Goal: Task Accomplishment & Management: Manage account settings

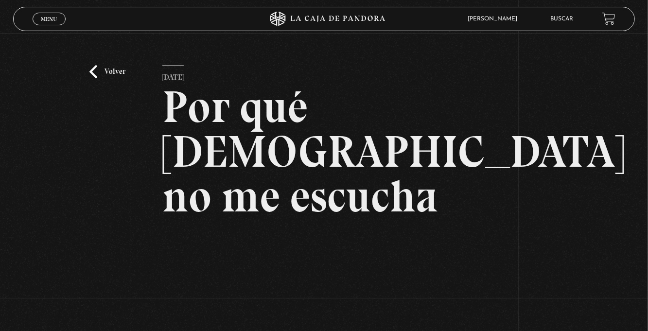
scroll to position [0, 0]
click at [44, 19] on span "Menu" at bounding box center [49, 19] width 16 height 6
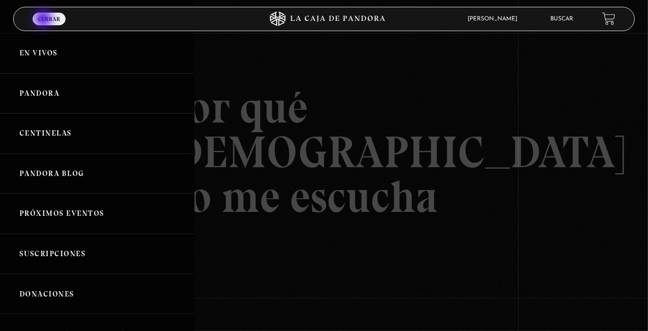
click at [47, 16] on link "Menu Cerrar" at bounding box center [49, 19] width 33 height 13
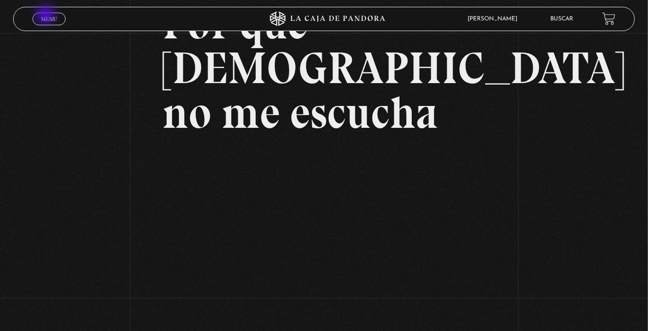
scroll to position [86, 0]
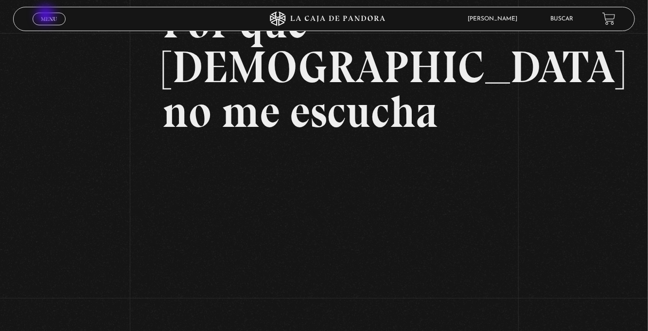
click at [48, 18] on span "Menu" at bounding box center [49, 19] width 16 height 6
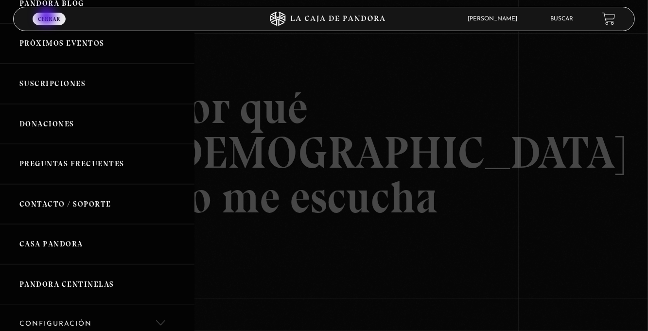
scroll to position [0, 0]
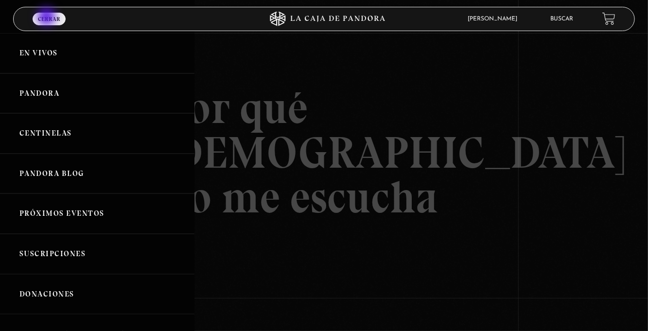
click at [84, 141] on link "Centinelas" at bounding box center [97, 133] width 194 height 40
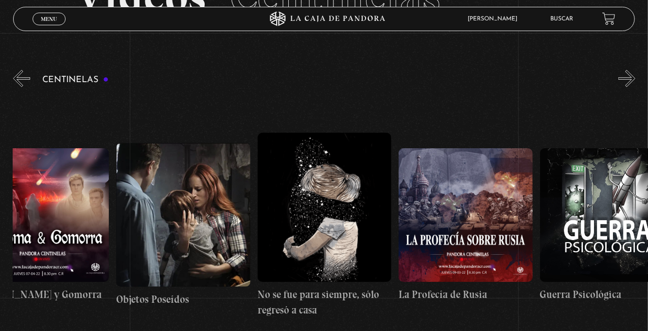
scroll to position [0, 9780]
click at [295, 269] on figure at bounding box center [324, 208] width 134 height 150
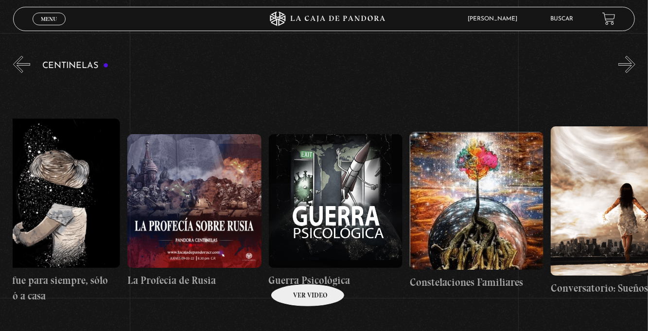
scroll to position [0, 10061]
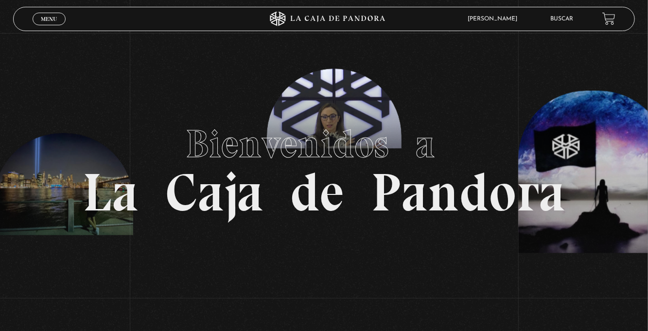
click at [50, 18] on span "Menu" at bounding box center [49, 19] width 16 height 6
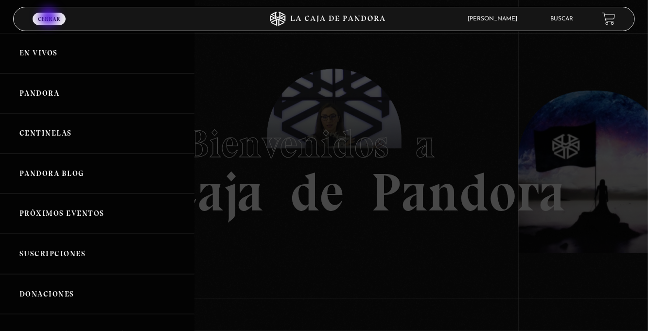
click at [560, 18] on link "Buscar" at bounding box center [561, 19] width 23 height 6
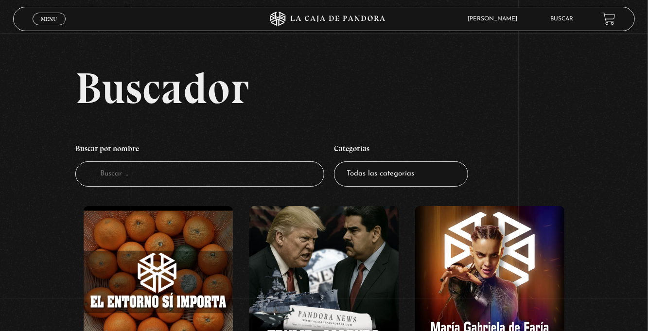
click at [112, 175] on input "Buscador" at bounding box center [199, 174] width 249 height 26
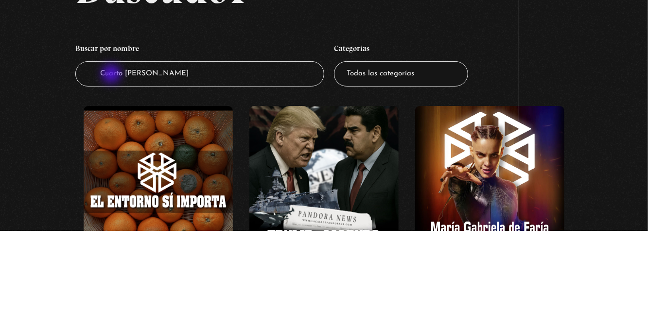
type input "Cuarto de gerra"
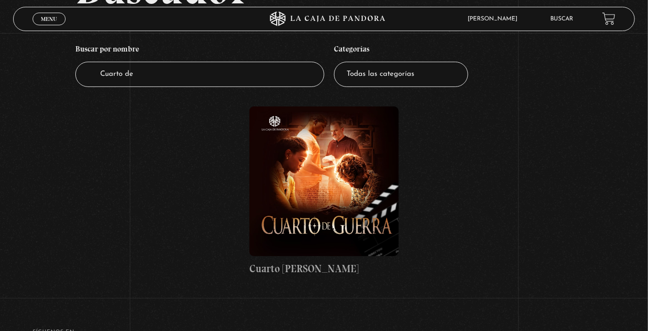
scroll to position [100, 0]
click at [338, 213] on figure at bounding box center [323, 180] width 149 height 149
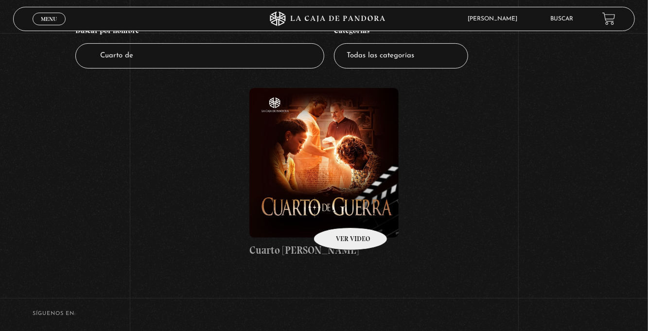
scroll to position [131, 0]
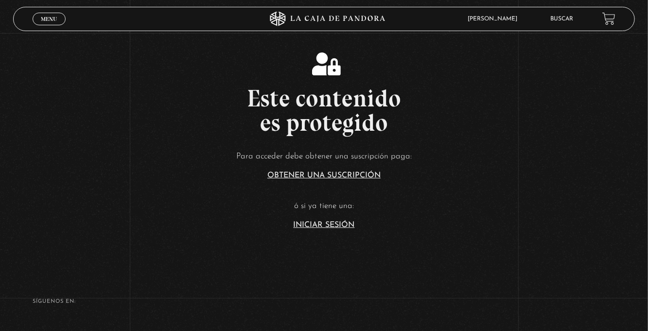
click at [327, 229] on link "Iniciar Sesión" at bounding box center [324, 225] width 61 height 8
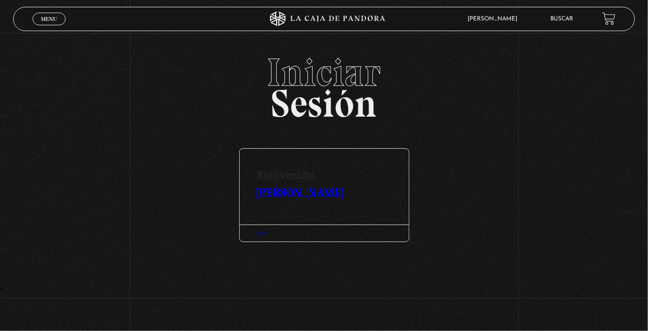
click at [279, 235] on div "Salir" at bounding box center [324, 233] width 169 height 17
click at [348, 269] on article "Bienvenido, [PERSON_NAME] Salir" at bounding box center [324, 213] width 170 height 146
click at [334, 232] on div "Salir" at bounding box center [324, 233] width 169 height 17
click at [325, 192] on link "[PERSON_NAME]" at bounding box center [300, 192] width 87 height 14
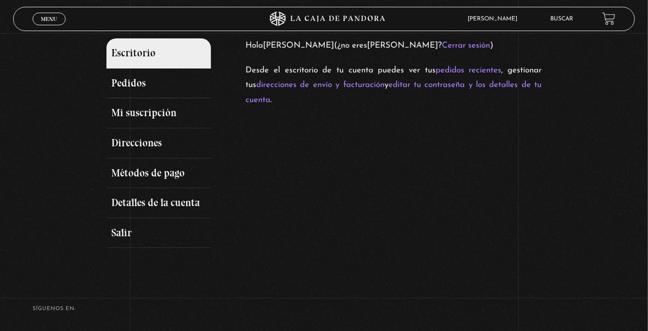
scroll to position [116, 0]
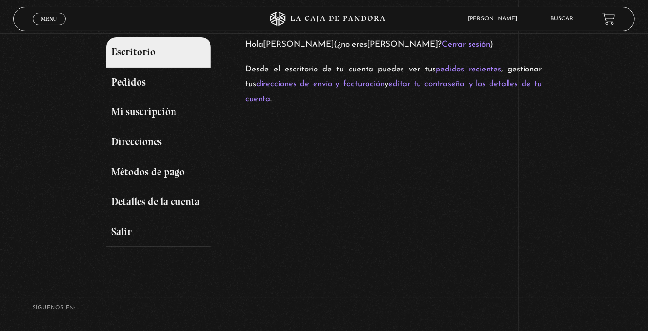
click at [123, 120] on link "Mi suscripción" at bounding box center [158, 112] width 105 height 30
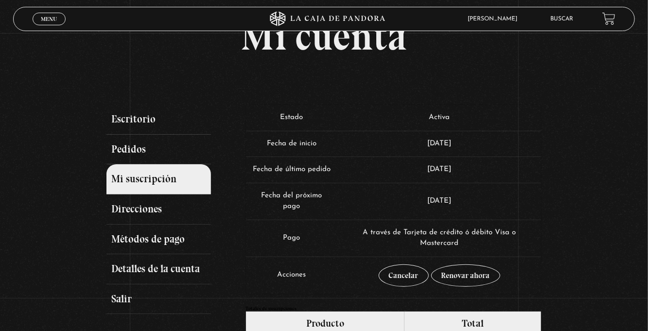
scroll to position [48, 0]
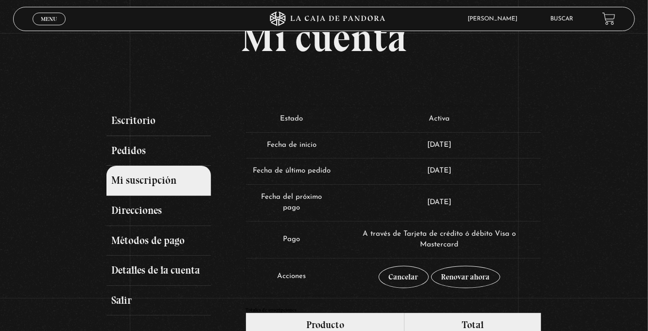
click at [51, 23] on link "Menu Cerrar" at bounding box center [49, 19] width 33 height 13
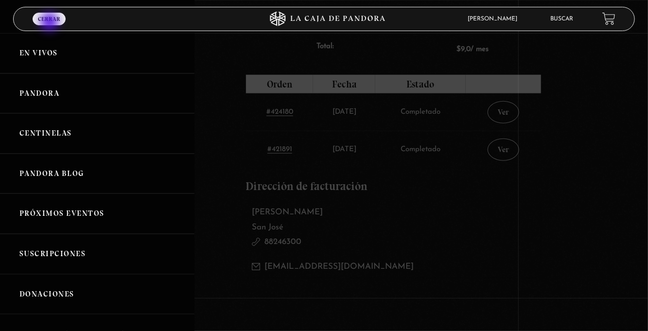
scroll to position [523, 0]
